Goal: Obtain resource: Download file/media

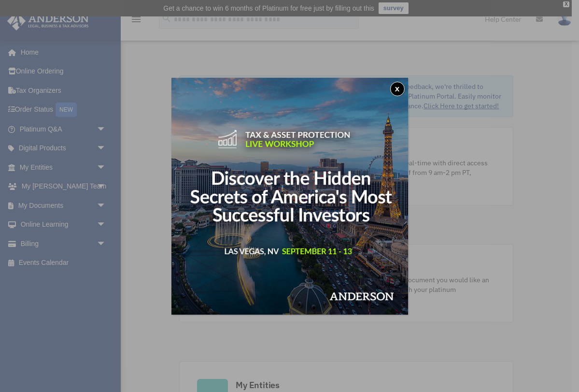
click at [398, 89] on button "x" at bounding box center [397, 89] width 14 height 14
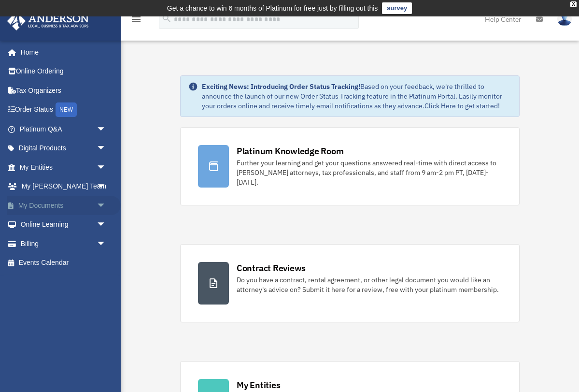
click at [101, 201] on span "arrow_drop_down" at bounding box center [106, 206] width 19 height 20
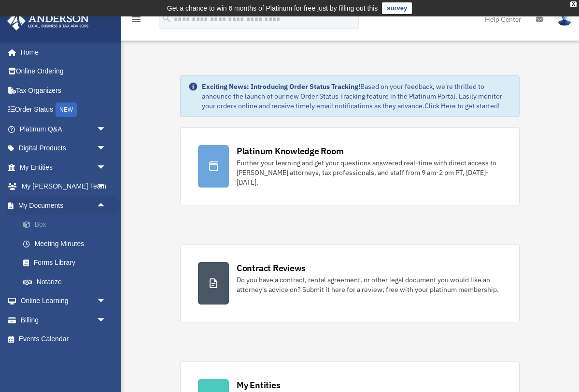
click at [39, 220] on link "Box" at bounding box center [67, 224] width 107 height 19
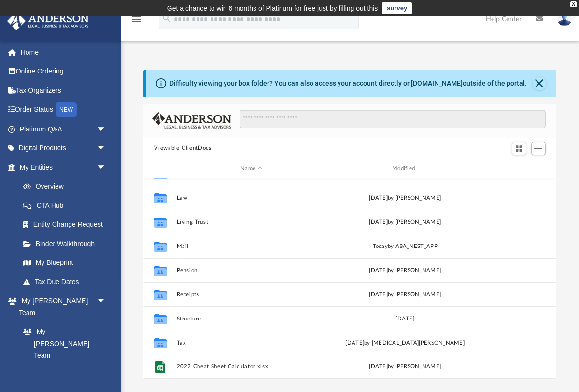
scroll to position [41, 0]
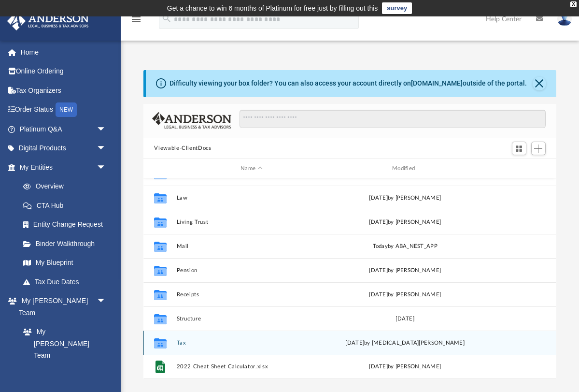
click at [163, 344] on icon "grid" at bounding box center [160, 345] width 13 height 8
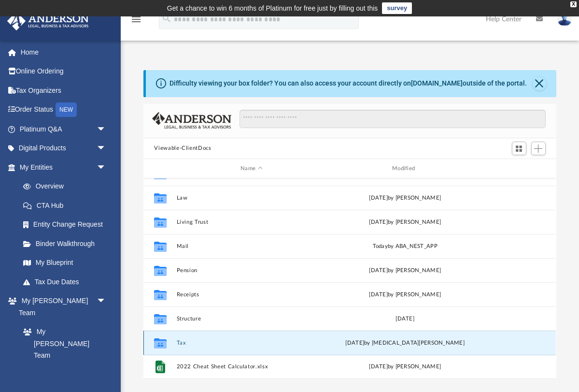
click at [164, 344] on icon "grid" at bounding box center [160, 345] width 13 height 8
click at [541, 82] on button "Close" at bounding box center [540, 84] width 14 height 14
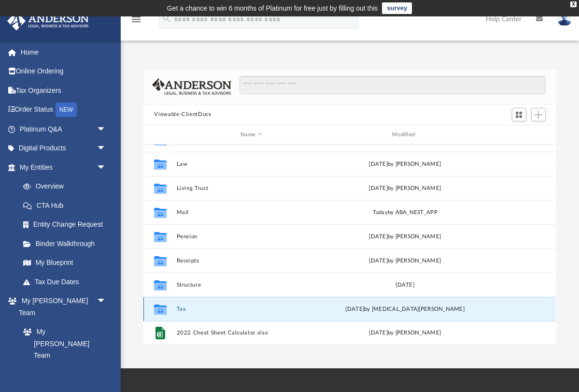
click at [181, 309] on button "Tax" at bounding box center [252, 309] width 150 height 6
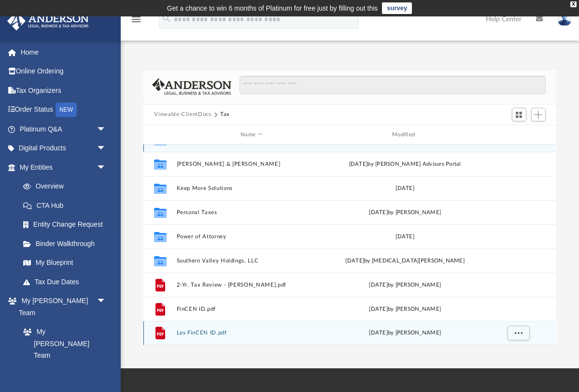
scroll to position [0, 0]
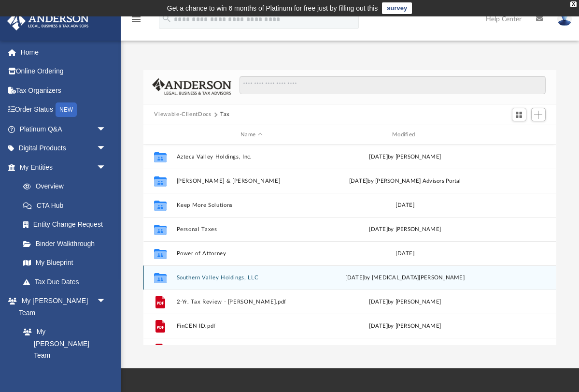
click at [187, 279] on button "Southern Valley Holdings, LLC" at bounding box center [252, 277] width 150 height 6
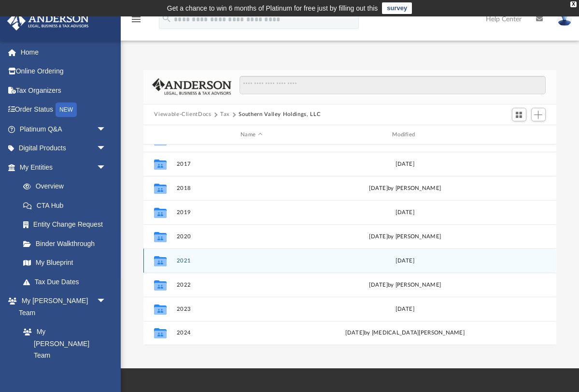
scroll to position [41, 0]
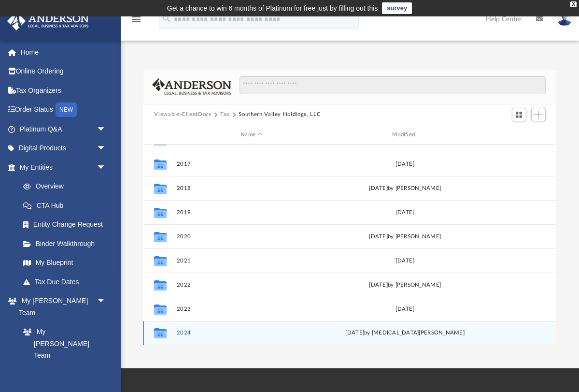
click at [183, 334] on button "2024" at bounding box center [252, 333] width 150 height 6
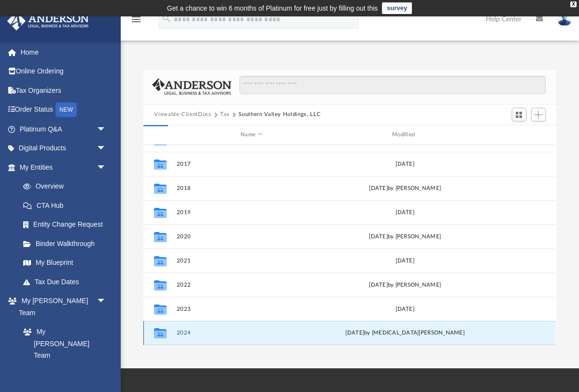
scroll to position [0, 0]
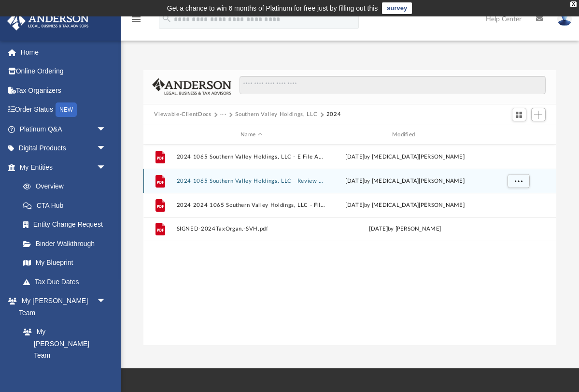
click at [222, 179] on button "2024 1065 Southern Valley Holdings, LLC - Review Copy.pdf" at bounding box center [252, 181] width 150 height 6
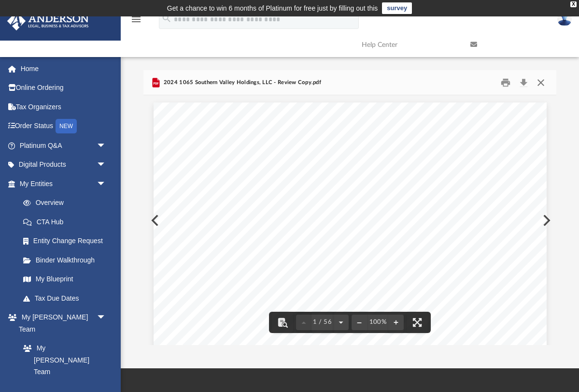
click at [540, 82] on button "Close" at bounding box center [541, 82] width 17 height 15
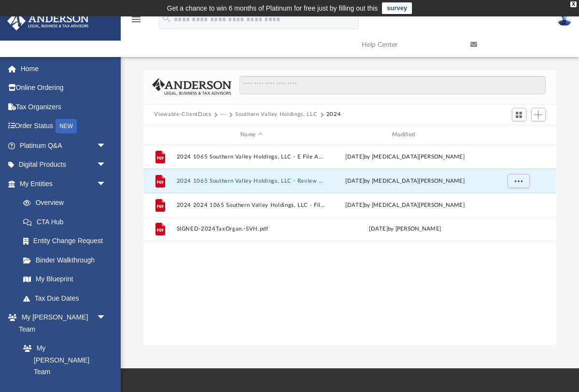
click at [565, 22] on img at bounding box center [565, 19] width 14 height 14
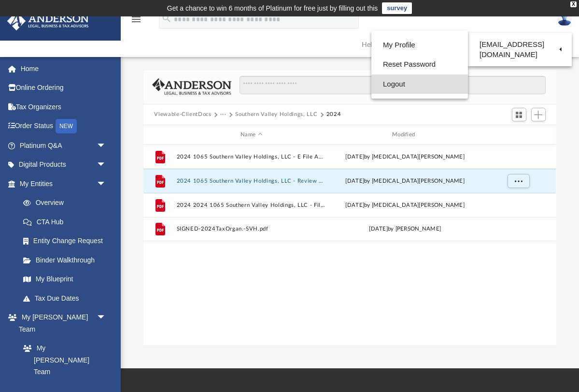
click at [397, 86] on link "Logout" at bounding box center [420, 84] width 97 height 20
